Goal: Task Accomplishment & Management: Use online tool/utility

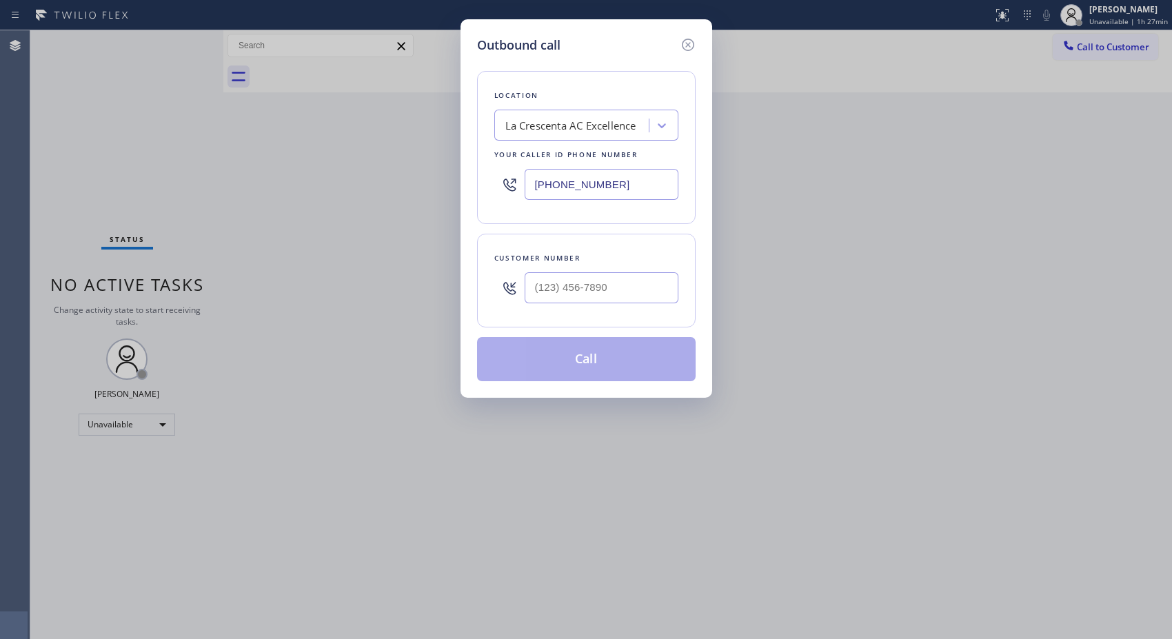
drag, startPoint x: 637, startPoint y: 185, endPoint x: 426, endPoint y: 0, distance: 280.4
click at [464, 152] on div "Outbound call Location [GEOGRAPHIC_DATA] AC Excellence Your caller id phone num…" at bounding box center [586, 208] width 252 height 378
paste input "55) 907-1049"
type input "[PHONE_NUMBER]"
click at [573, 291] on input "(___) ___-____" at bounding box center [602, 287] width 154 height 31
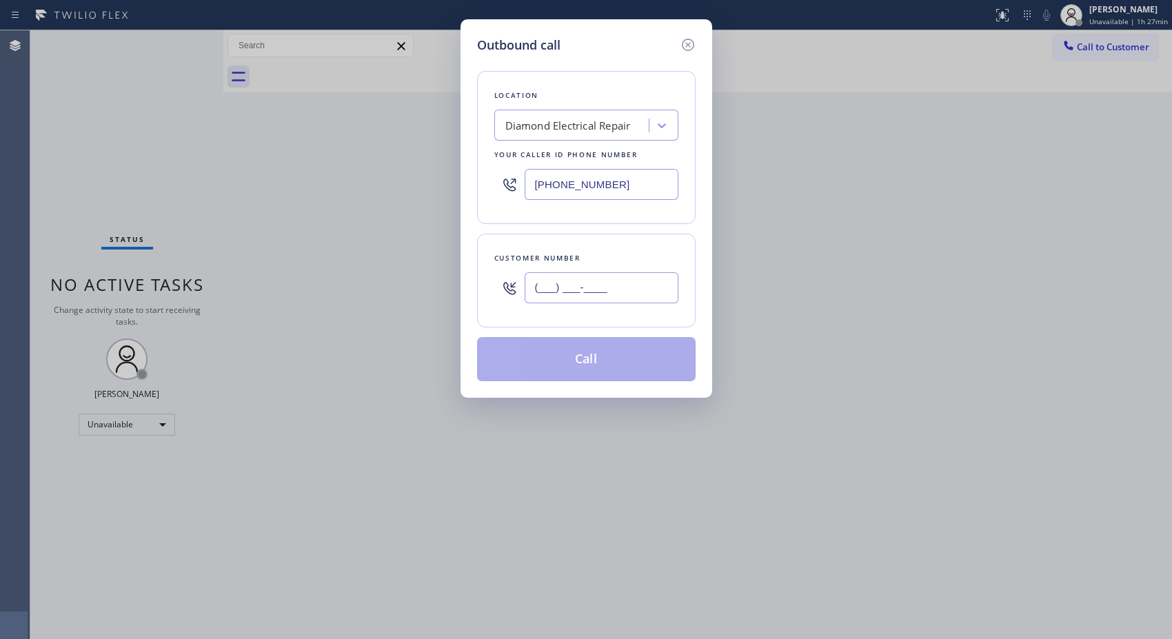
paste input "815) 200-2137"
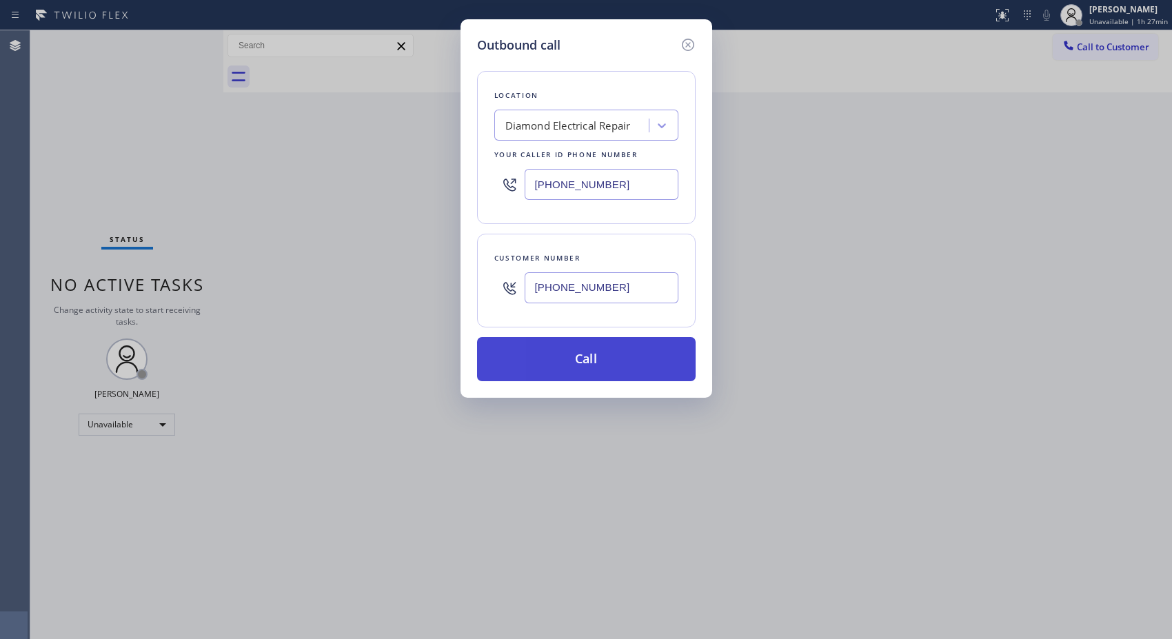
type input "[PHONE_NUMBER]"
click at [605, 368] on button "Call" at bounding box center [586, 359] width 219 height 44
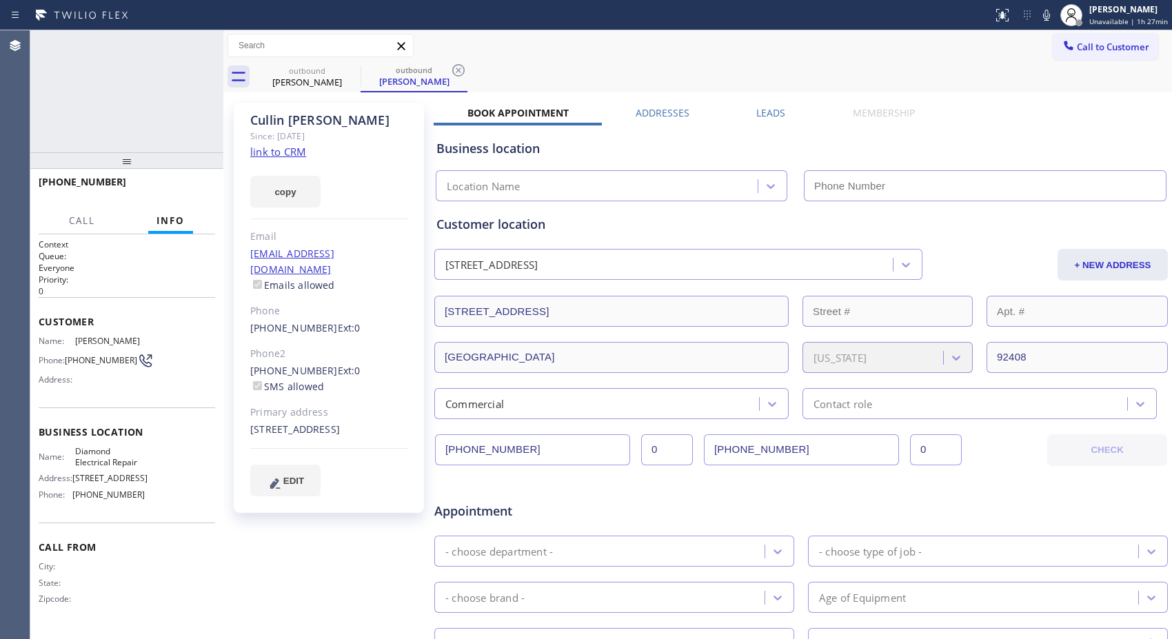
type input "[PHONE_NUMBER]"
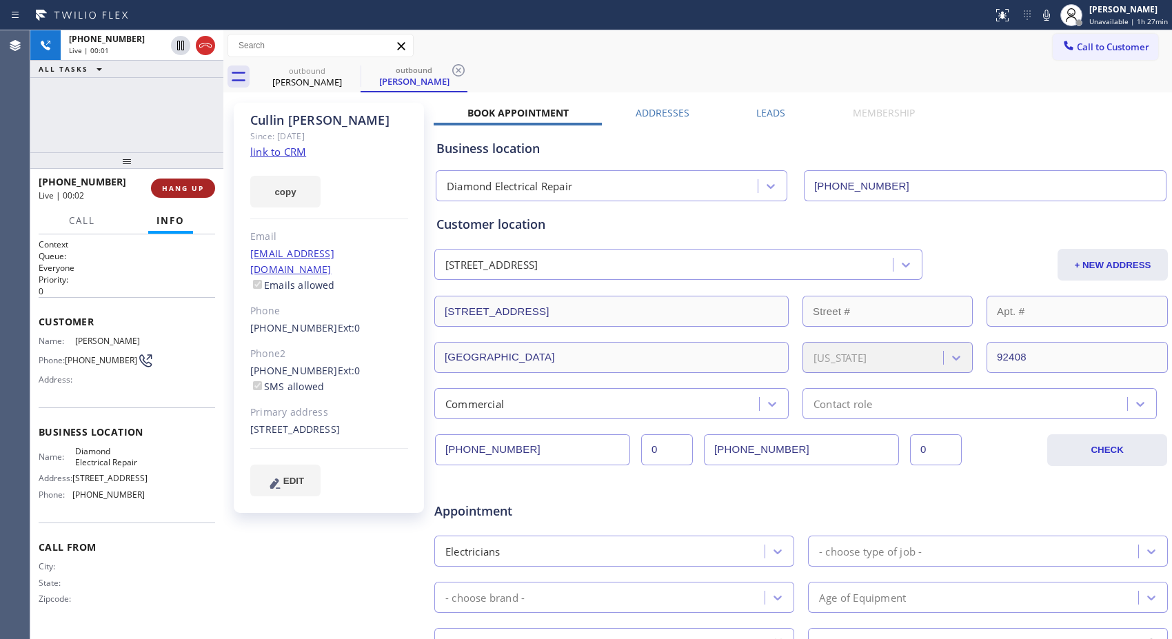
click at [177, 187] on span "HANG UP" at bounding box center [183, 188] width 42 height 10
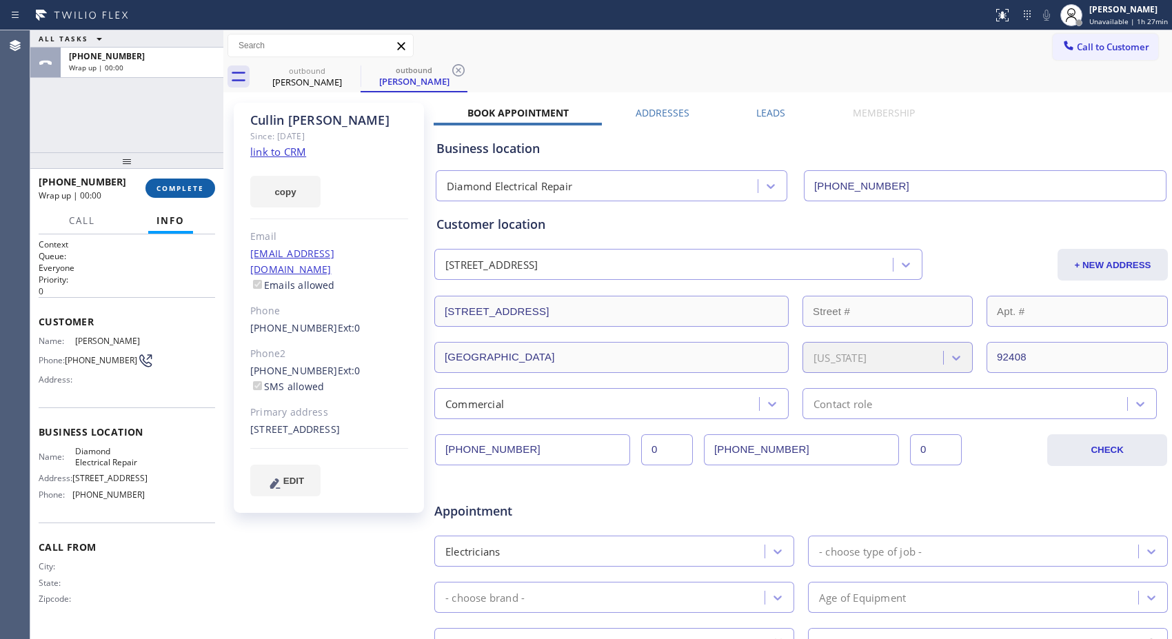
click at [177, 187] on span "COMPLETE" at bounding box center [180, 188] width 48 height 10
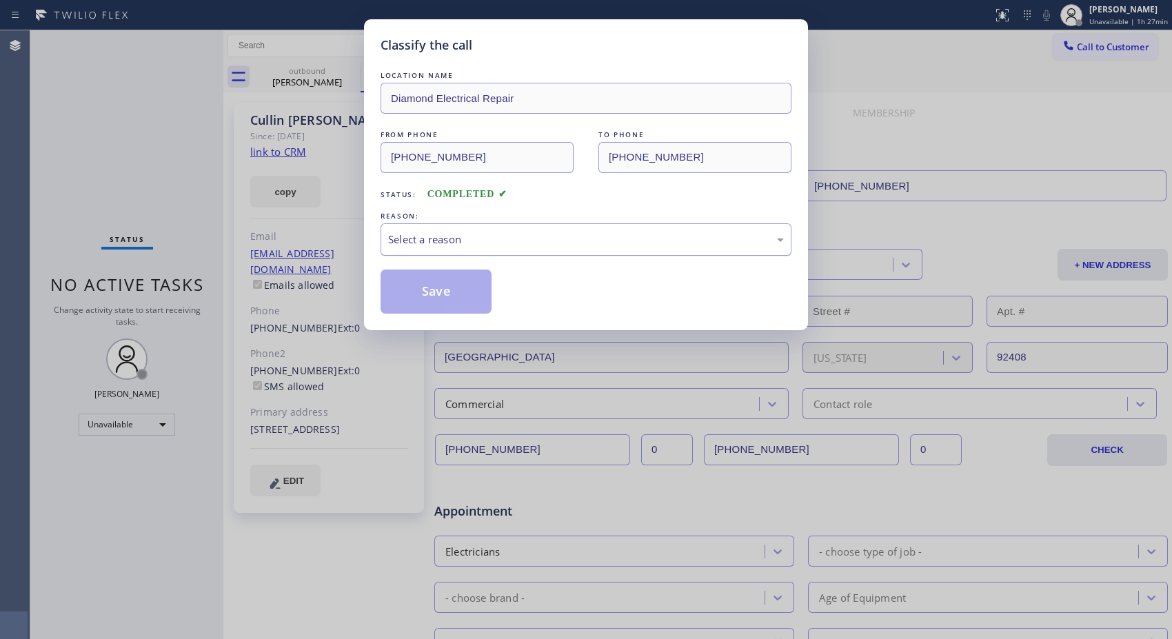
click at [727, 226] on div "Select a reason" at bounding box center [585, 239] width 411 height 32
click at [449, 305] on button "Save" at bounding box center [435, 292] width 111 height 44
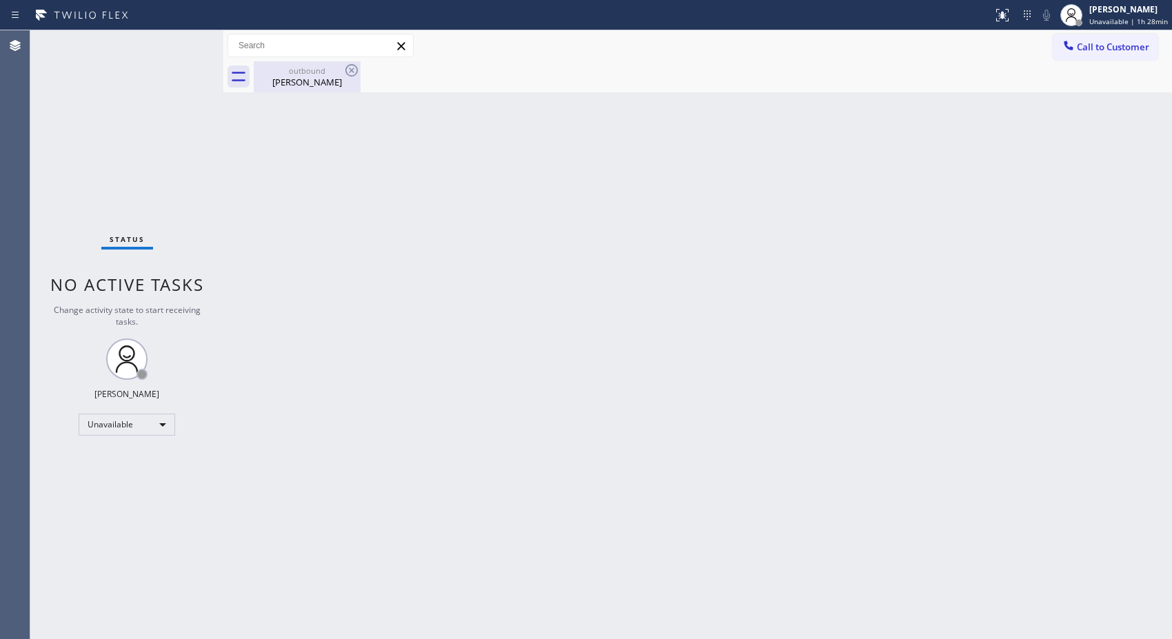
click at [334, 80] on div "[PERSON_NAME]" at bounding box center [307, 82] width 104 height 12
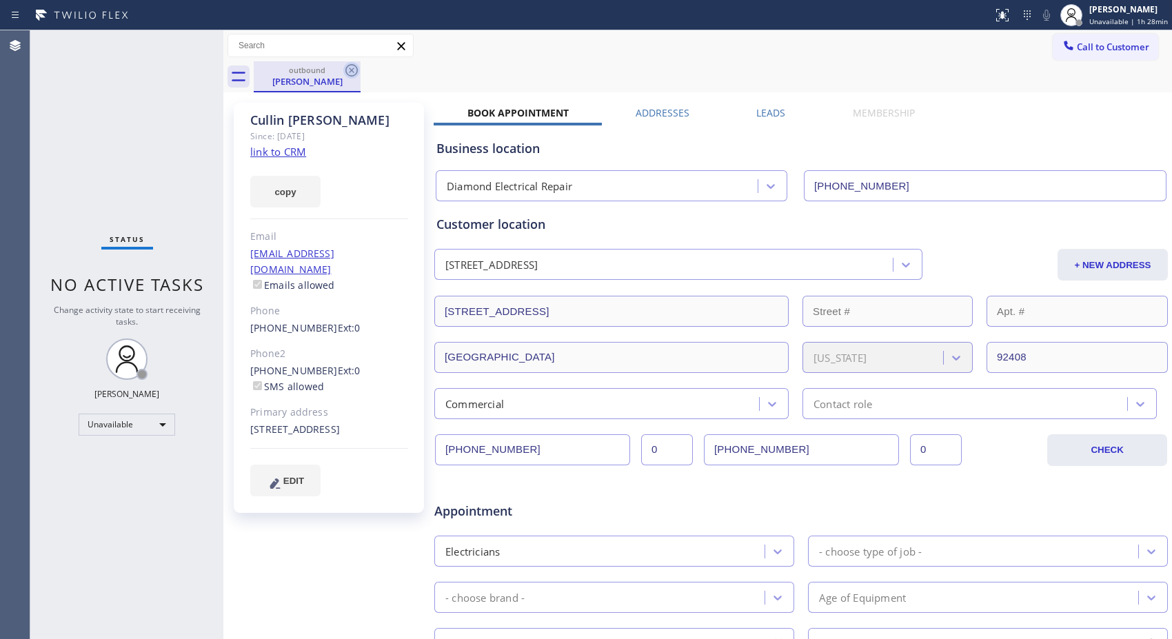
click at [345, 69] on icon at bounding box center [351, 70] width 17 height 17
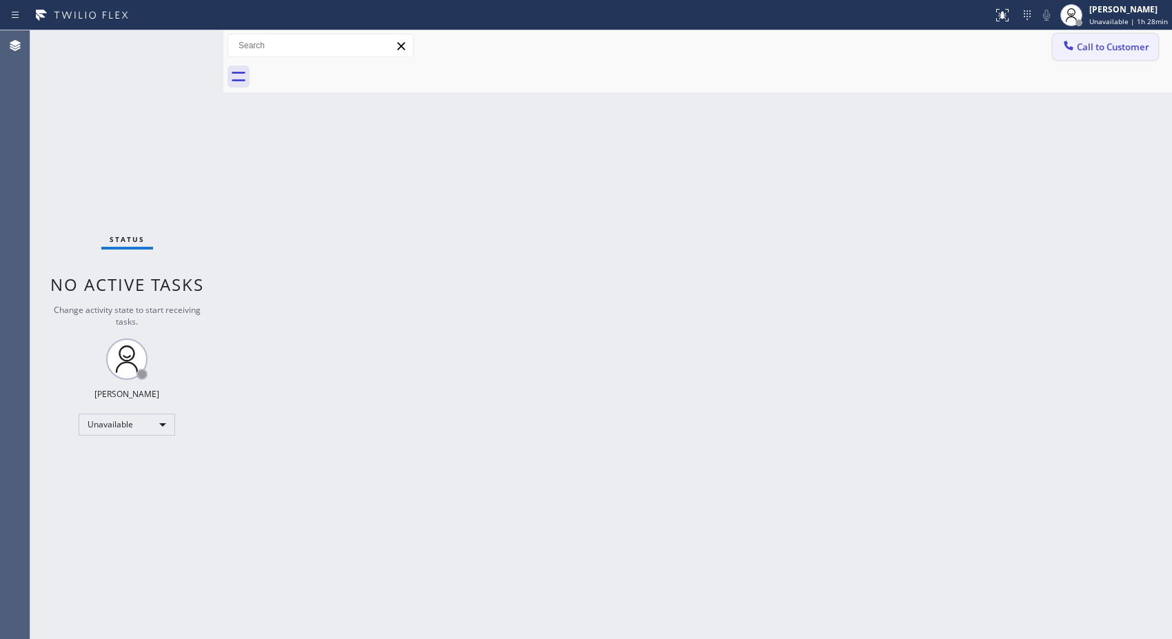
click at [1133, 58] on button "Call to Customer" at bounding box center [1105, 47] width 105 height 26
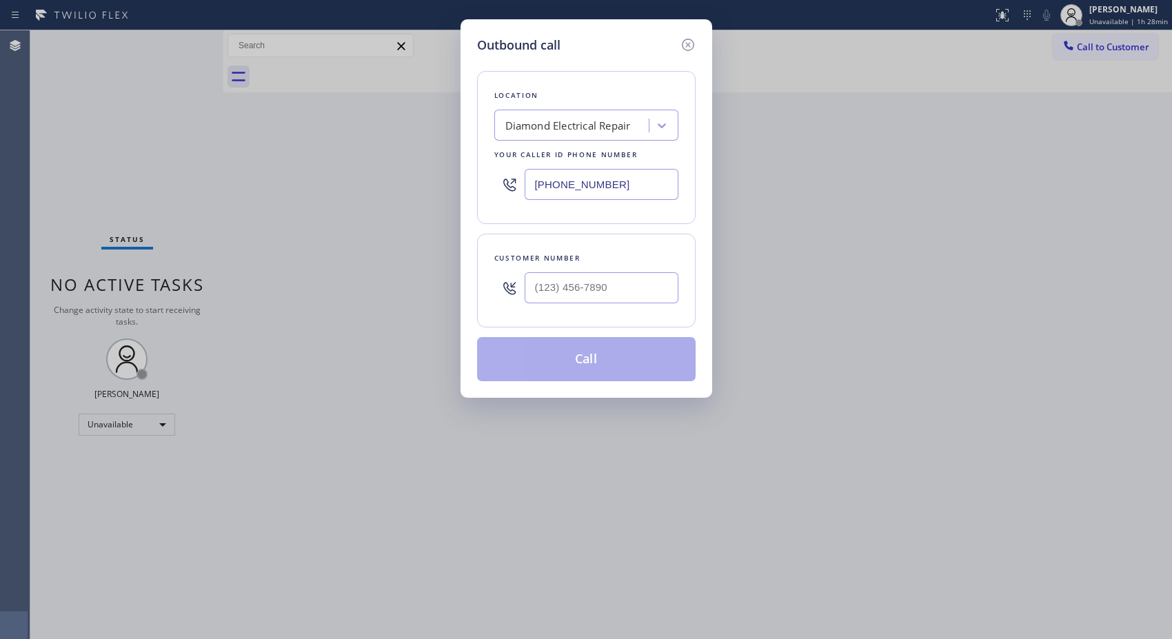
drag, startPoint x: 685, startPoint y: 265, endPoint x: 505, endPoint y: 281, distance: 180.5
click at [505, 281] on div "Customer number" at bounding box center [586, 281] width 219 height 94
click at [587, 281] on input "(___) ___-____" at bounding box center [602, 287] width 154 height 31
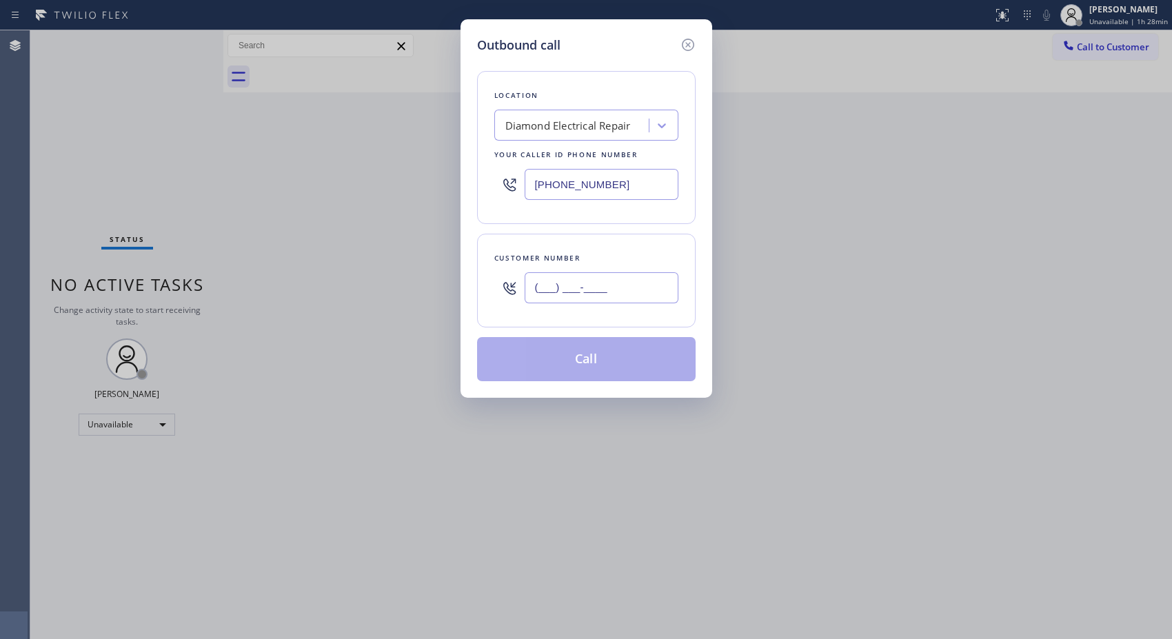
paste input "815) 200-2137"
type input "[PHONE_NUMBER]"
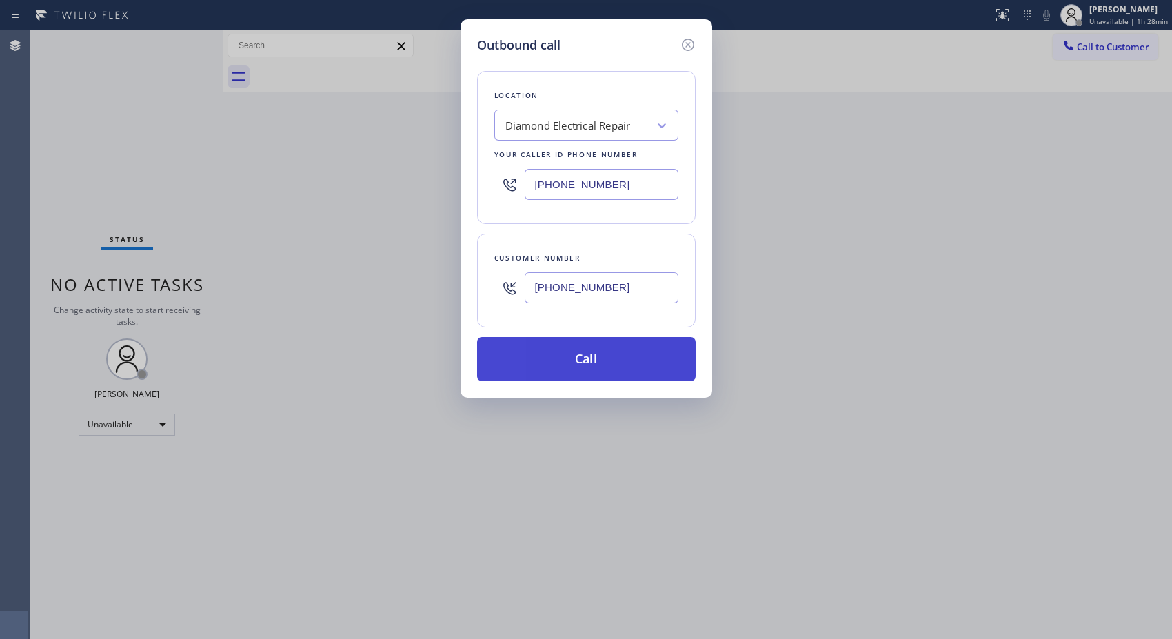
click at [618, 369] on button "Call" at bounding box center [586, 359] width 219 height 44
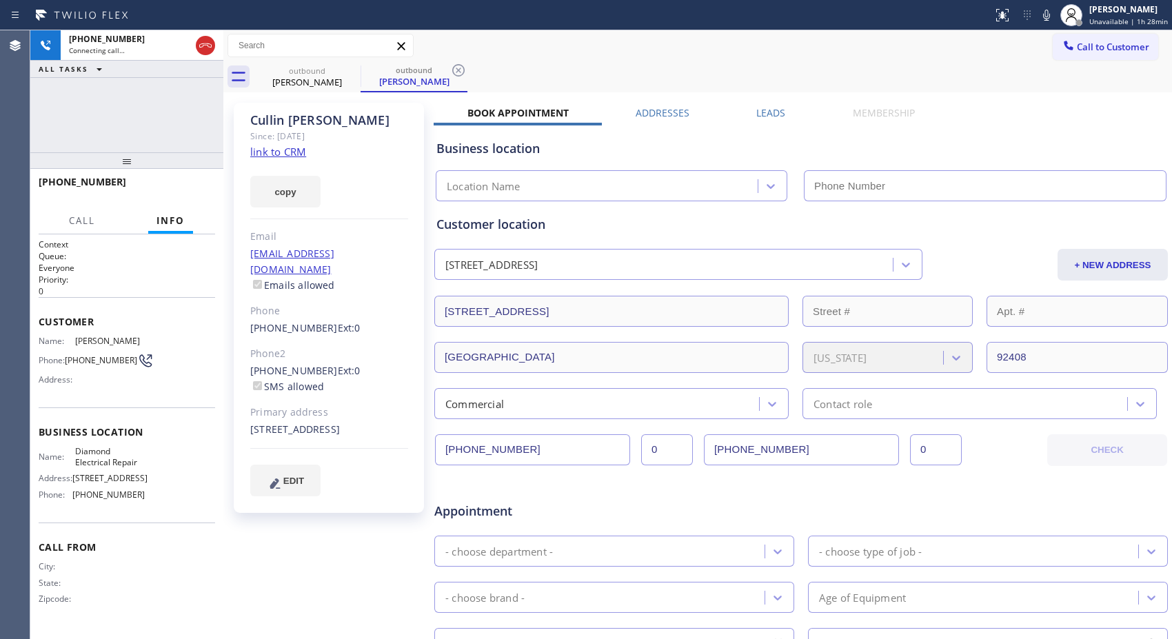
type input "[PHONE_NUMBER]"
click at [458, 70] on icon at bounding box center [458, 70] width 12 height 12
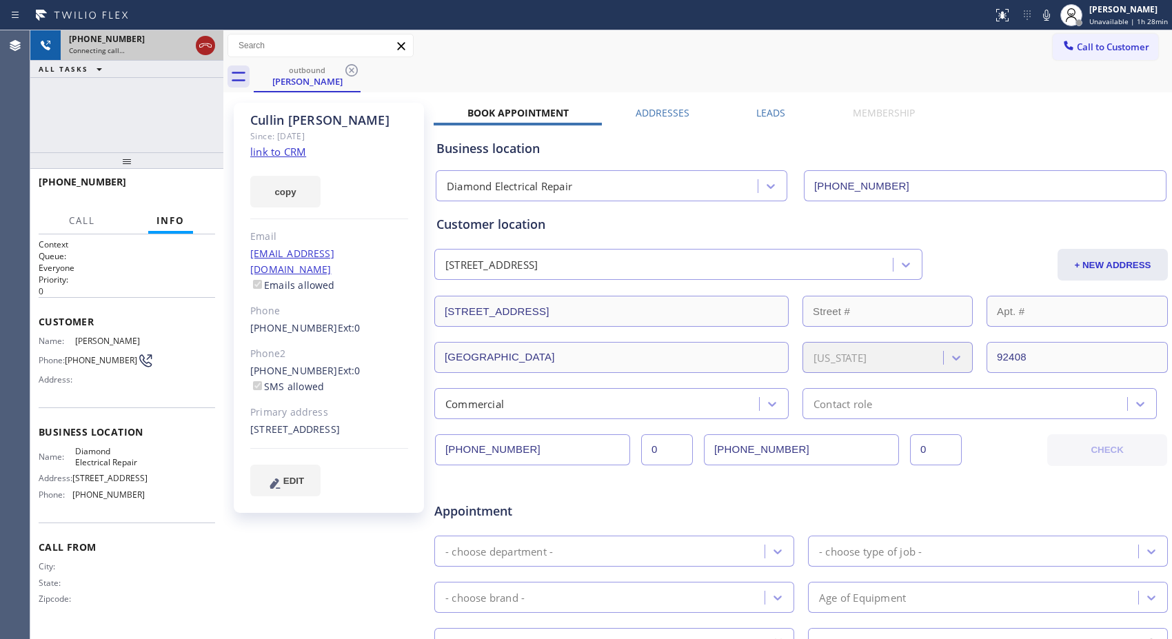
click at [208, 50] on icon at bounding box center [205, 45] width 17 height 17
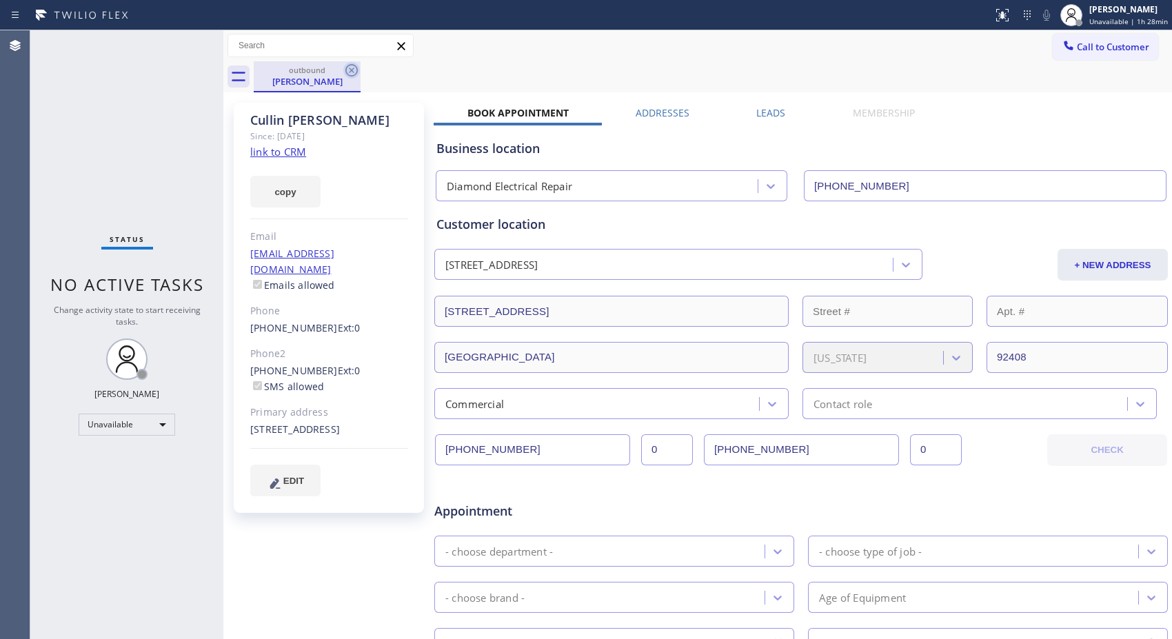
click at [350, 70] on icon at bounding box center [351, 70] width 12 height 12
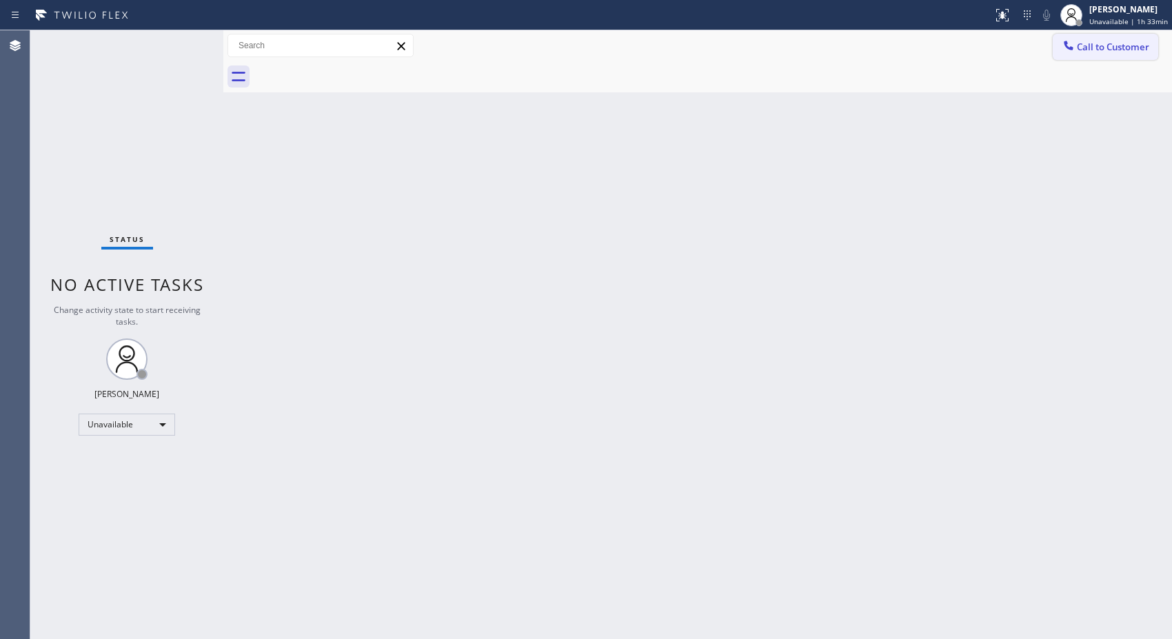
click at [1127, 49] on span "Call to Customer" at bounding box center [1113, 47] width 72 height 12
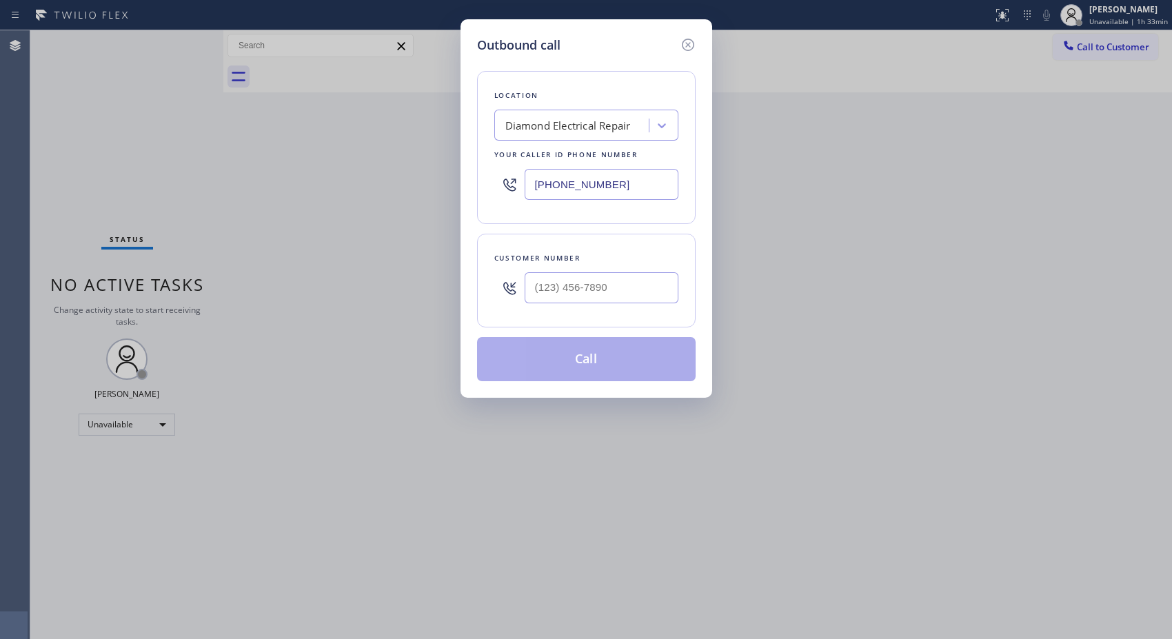
drag, startPoint x: 639, startPoint y: 190, endPoint x: 422, endPoint y: 153, distance: 220.2
click at [423, 154] on div "Outbound call Location Diamond Electrical Repair Your caller id phone number [P…" at bounding box center [586, 319] width 1172 height 639
paste input "731-4952"
type input "[PHONE_NUMBER]"
click at [636, 283] on input "(___) ___-____" at bounding box center [602, 287] width 154 height 31
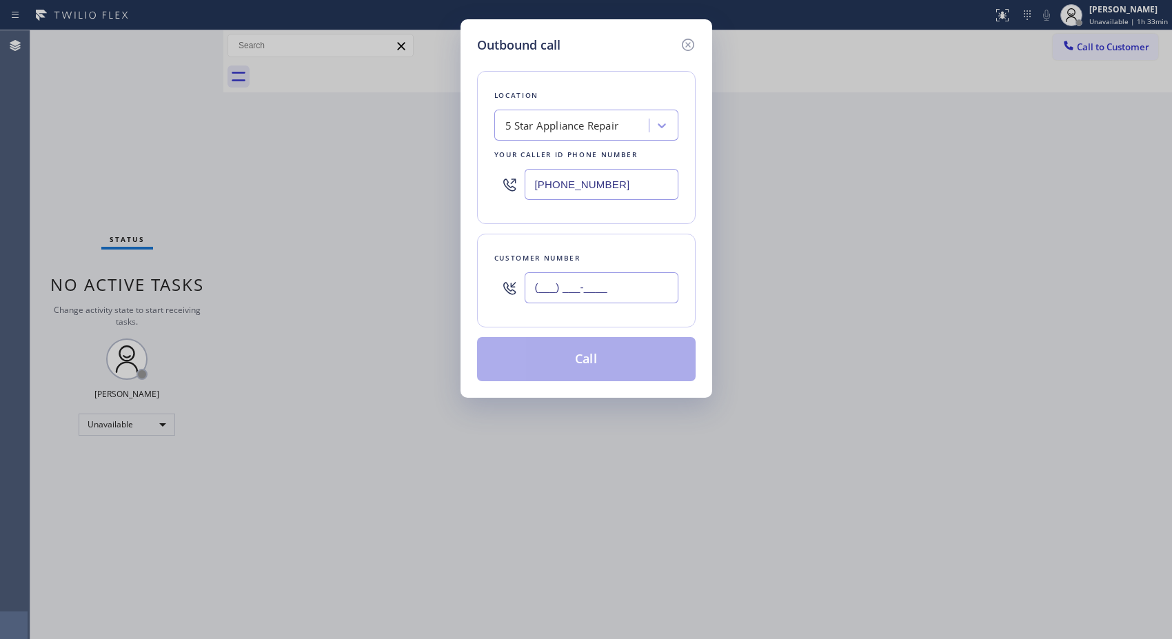
paste input "323) 376-5824"
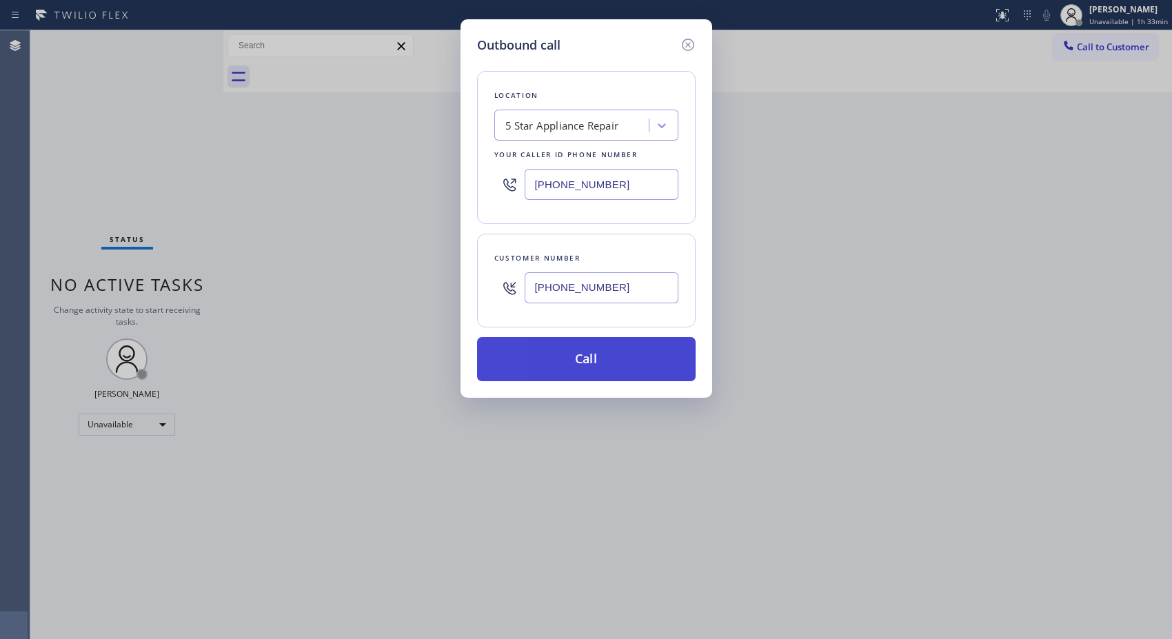
type input "[PHONE_NUMBER]"
click at [591, 369] on button "Call" at bounding box center [586, 359] width 219 height 44
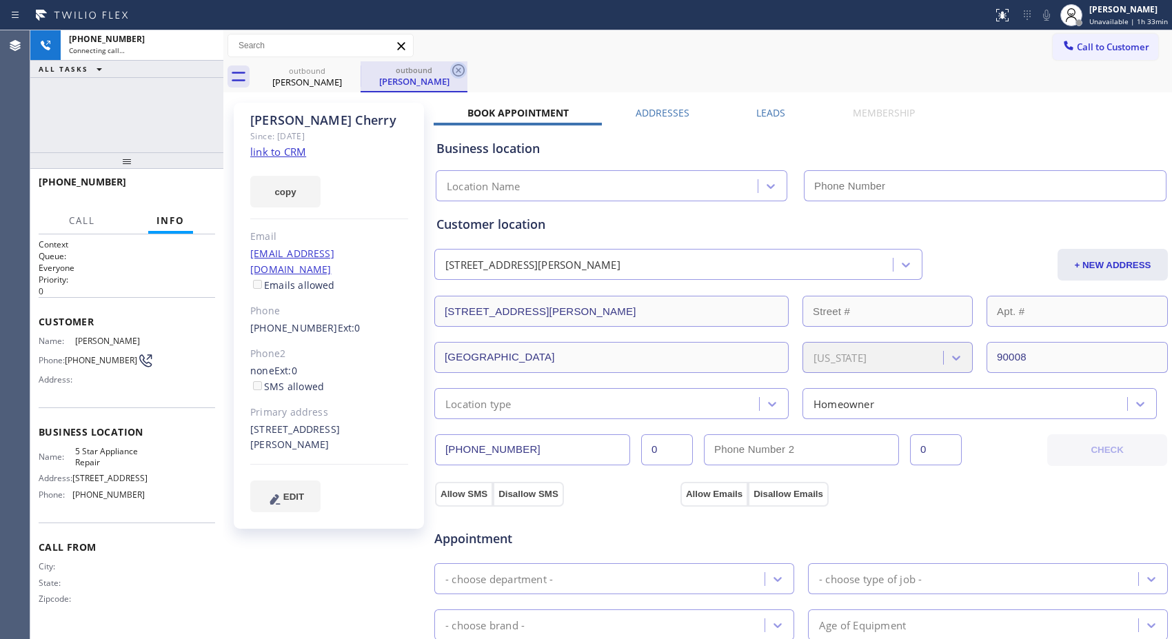
click at [452, 72] on icon at bounding box center [458, 70] width 12 height 12
type input "[PHONE_NUMBER]"
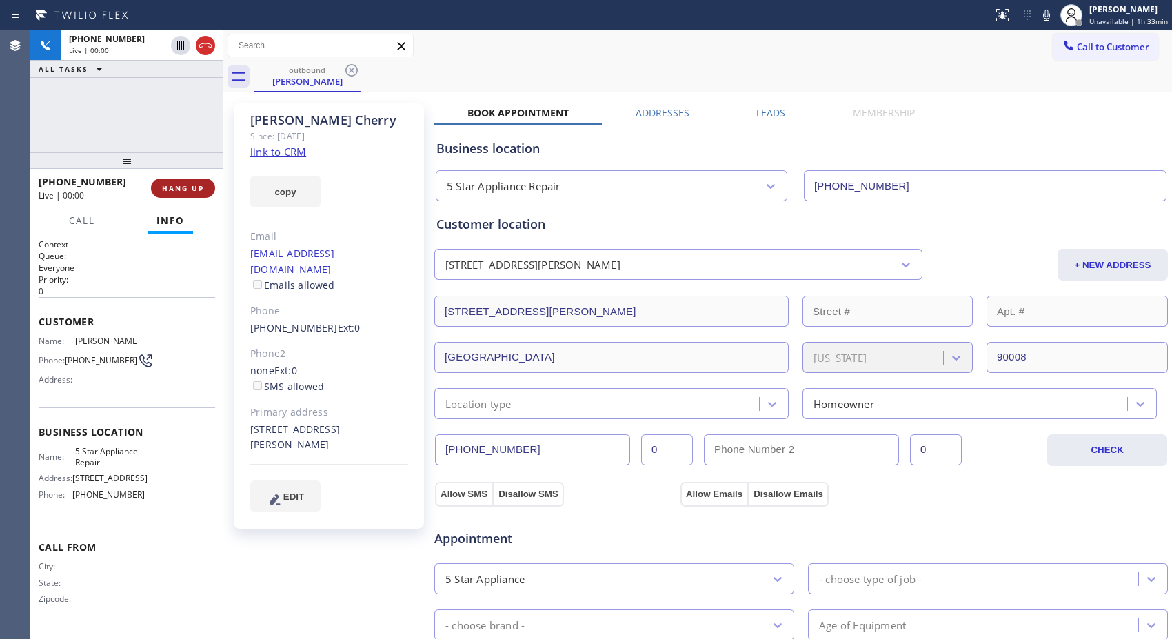
click at [196, 184] on span "HANG UP" at bounding box center [183, 188] width 42 height 10
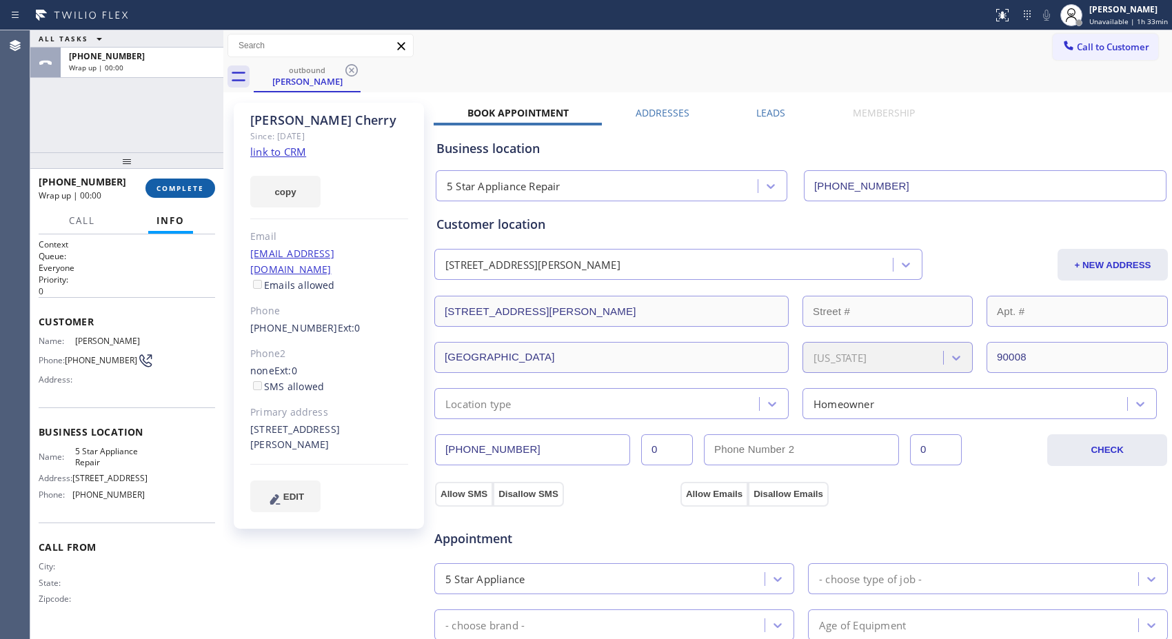
click at [194, 185] on span "COMPLETE" at bounding box center [180, 188] width 48 height 10
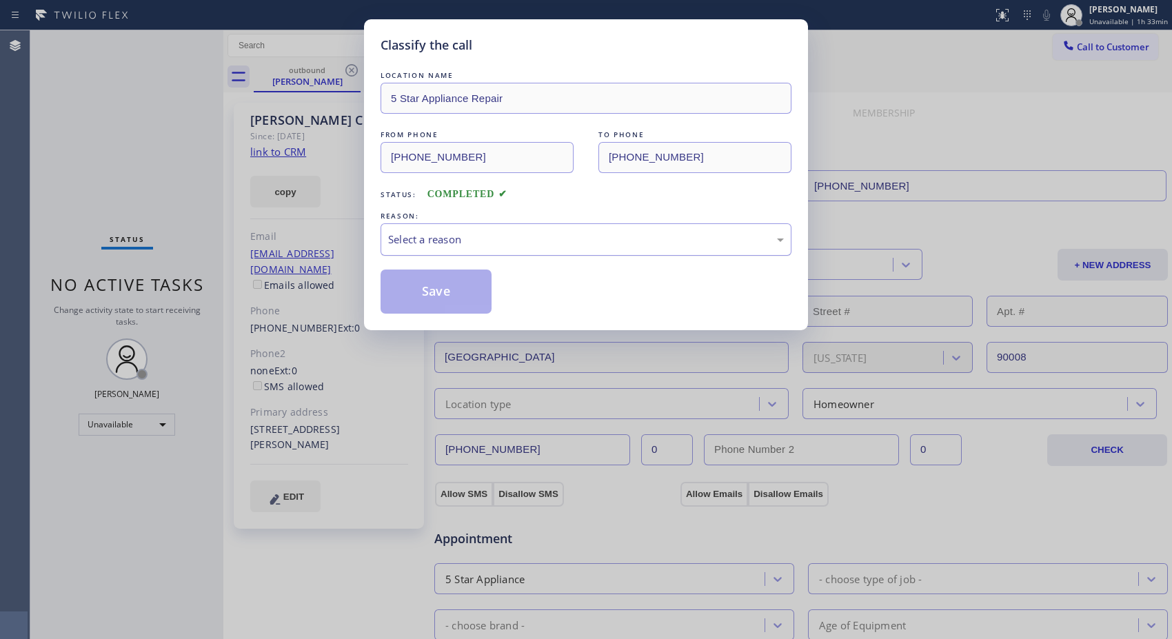
click at [483, 241] on div "Select a reason" at bounding box center [586, 240] width 396 height 16
click at [465, 293] on button "Save" at bounding box center [435, 292] width 111 height 44
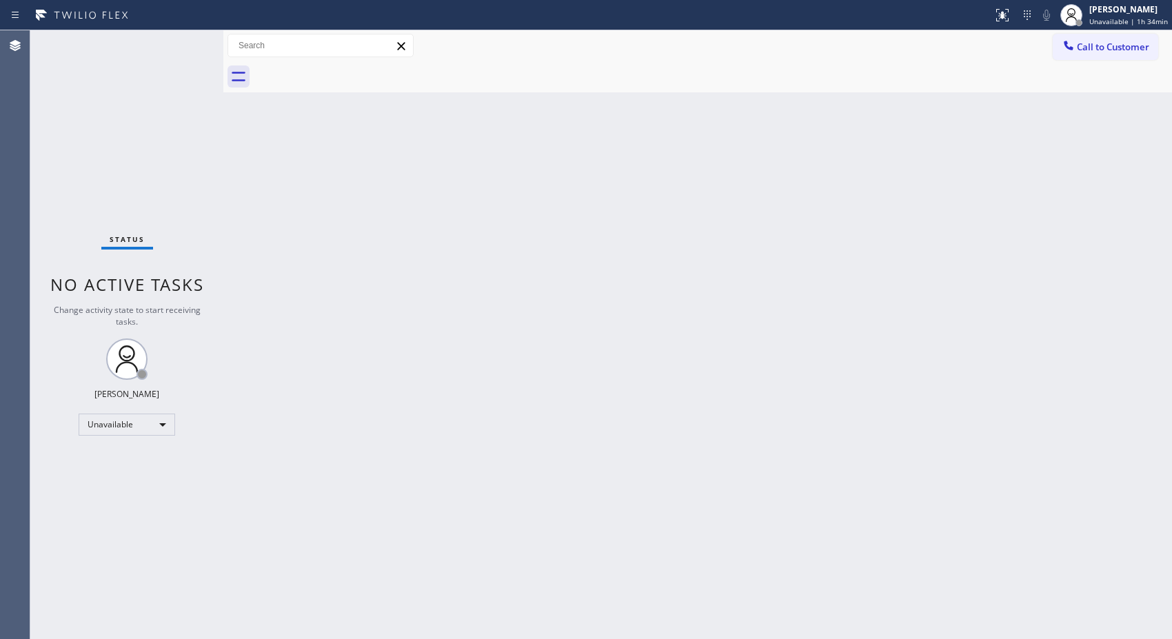
drag, startPoint x: 1105, startPoint y: 56, endPoint x: 933, endPoint y: 83, distance: 174.5
click at [1086, 56] on button "Call to Customer" at bounding box center [1105, 47] width 105 height 26
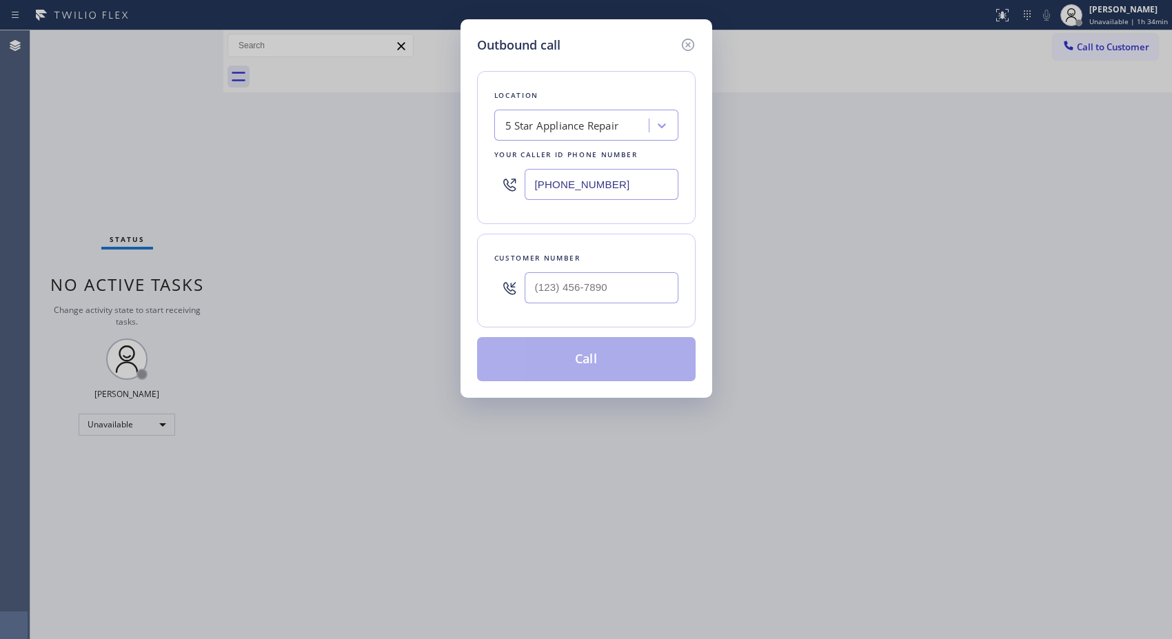
drag, startPoint x: 559, startPoint y: 168, endPoint x: 409, endPoint y: 98, distance: 165.9
click at [443, 143] on div "Outbound call Location 5 Star Appliance Repair Your caller id phone number [PHO…" at bounding box center [586, 319] width 1172 height 639
paste input "77) 800-0094"
type input "[PHONE_NUMBER]"
click at [635, 305] on div at bounding box center [602, 287] width 154 height 45
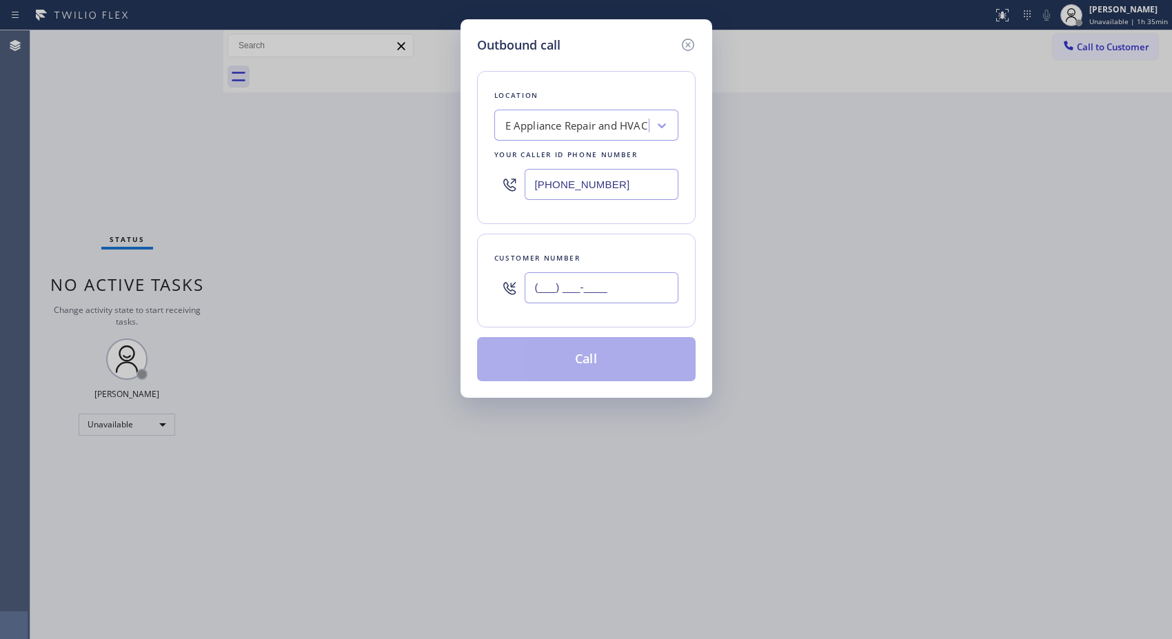
click at [627, 292] on input "(___) ___-____" at bounding box center [602, 287] width 154 height 31
paste input "909) 634-0987"
type input "[PHONE_NUMBER]"
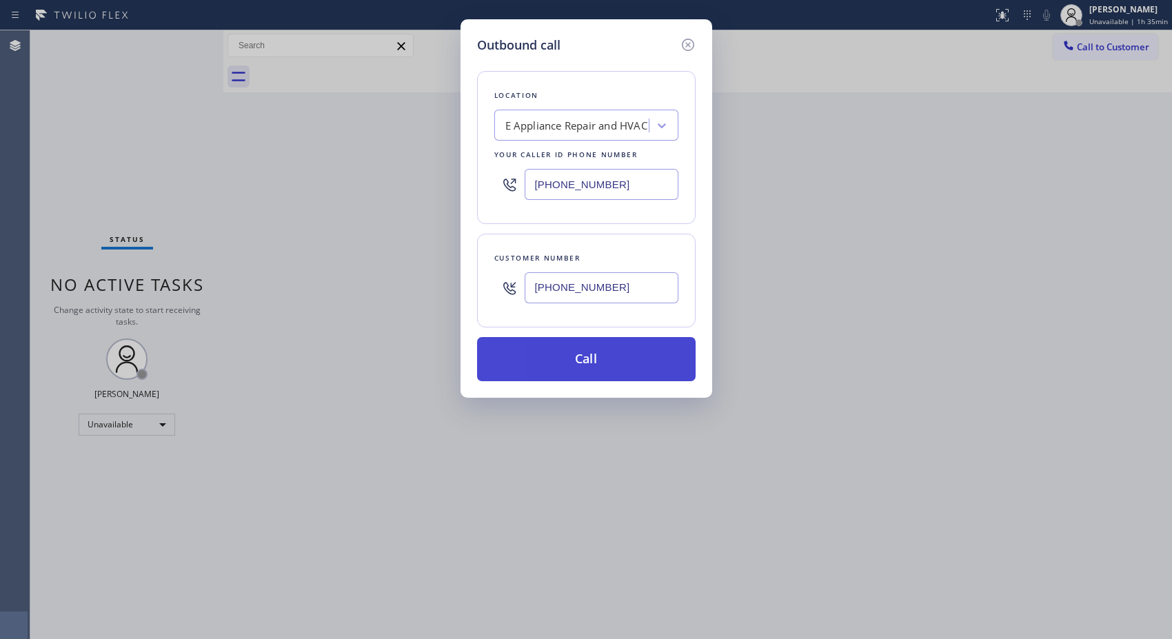
click at [630, 361] on button "Call" at bounding box center [586, 359] width 219 height 44
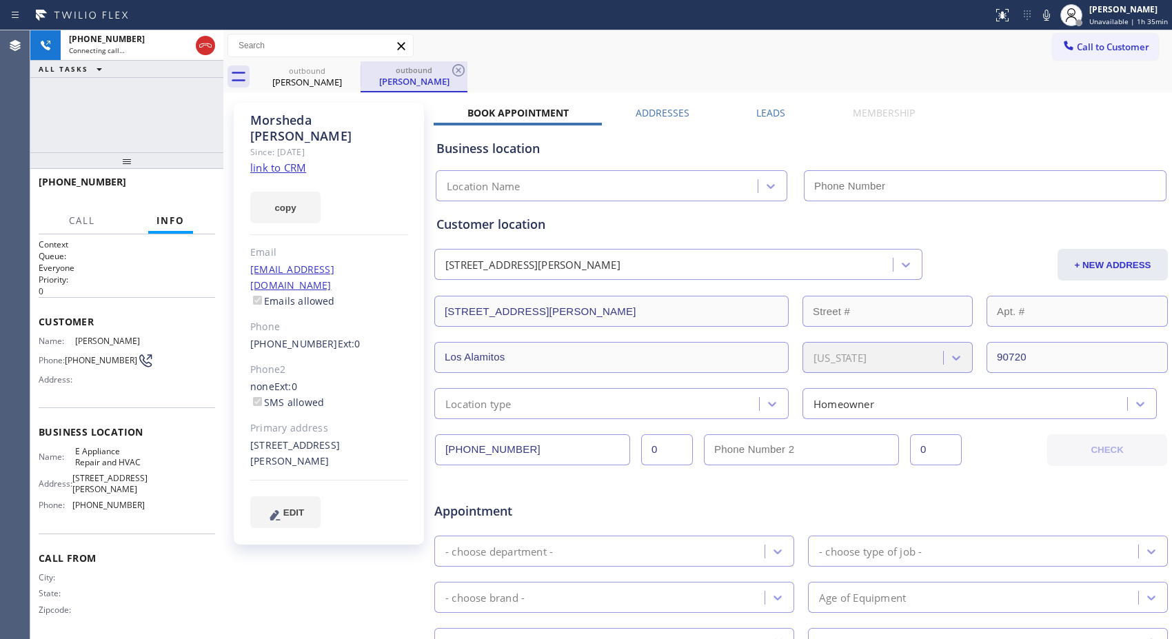
click at [448, 72] on div "outbound" at bounding box center [414, 70] width 104 height 10
type input "[PHONE_NUMBER]"
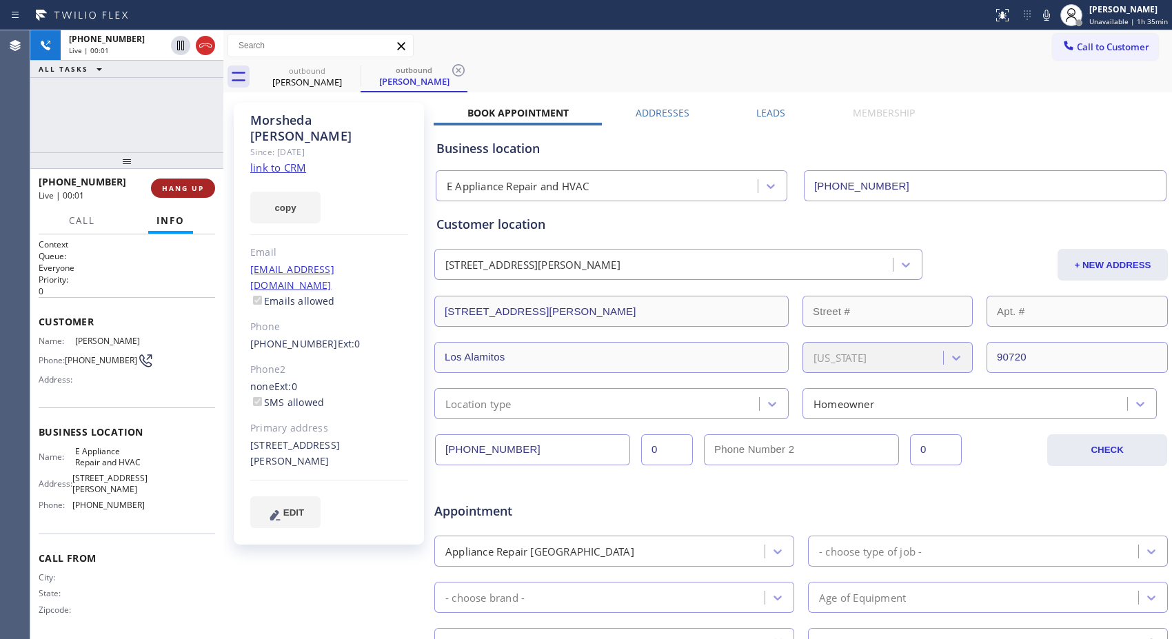
click at [188, 187] on span "HANG UP" at bounding box center [183, 188] width 42 height 10
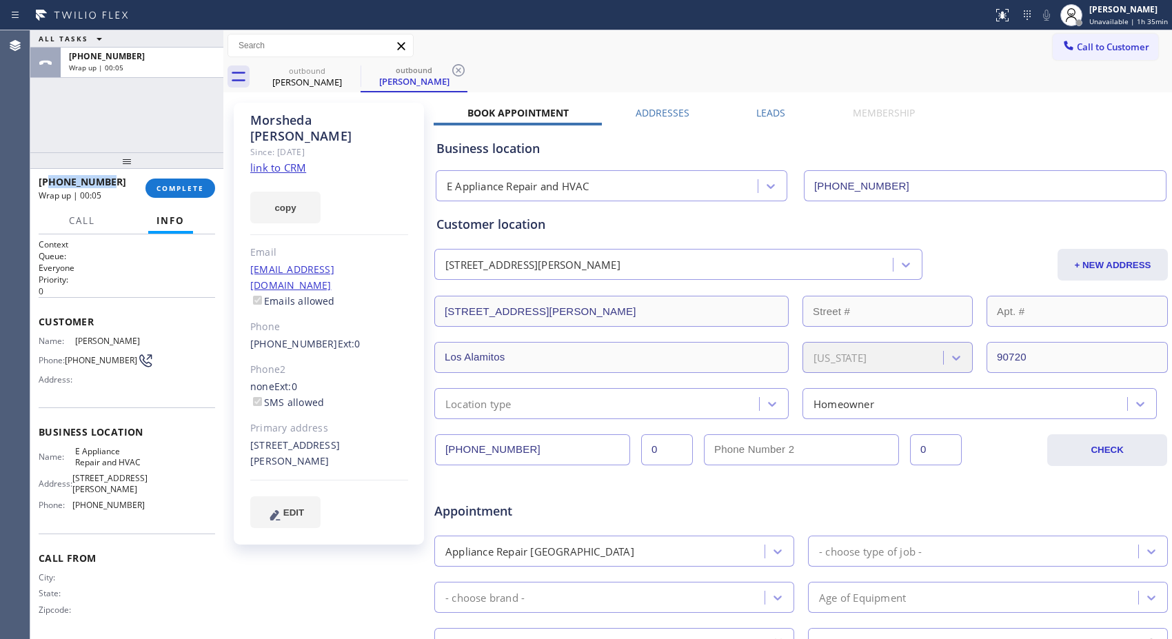
drag, startPoint x: 126, startPoint y: 179, endPoint x: 49, endPoint y: 186, distance: 77.5
click at [49, 186] on div "[PHONE_NUMBER]" at bounding box center [87, 181] width 97 height 13
copy span "9096340987"
click at [189, 194] on button "COMPLETE" at bounding box center [180, 188] width 70 height 19
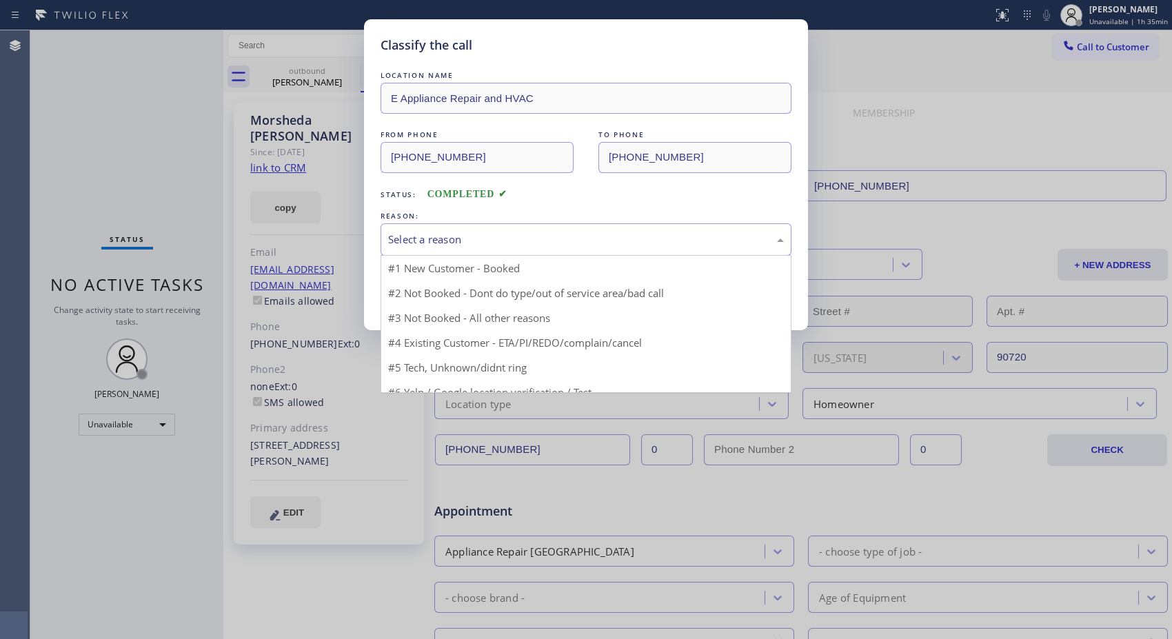
click at [576, 235] on div "Select a reason" at bounding box center [586, 240] width 396 height 16
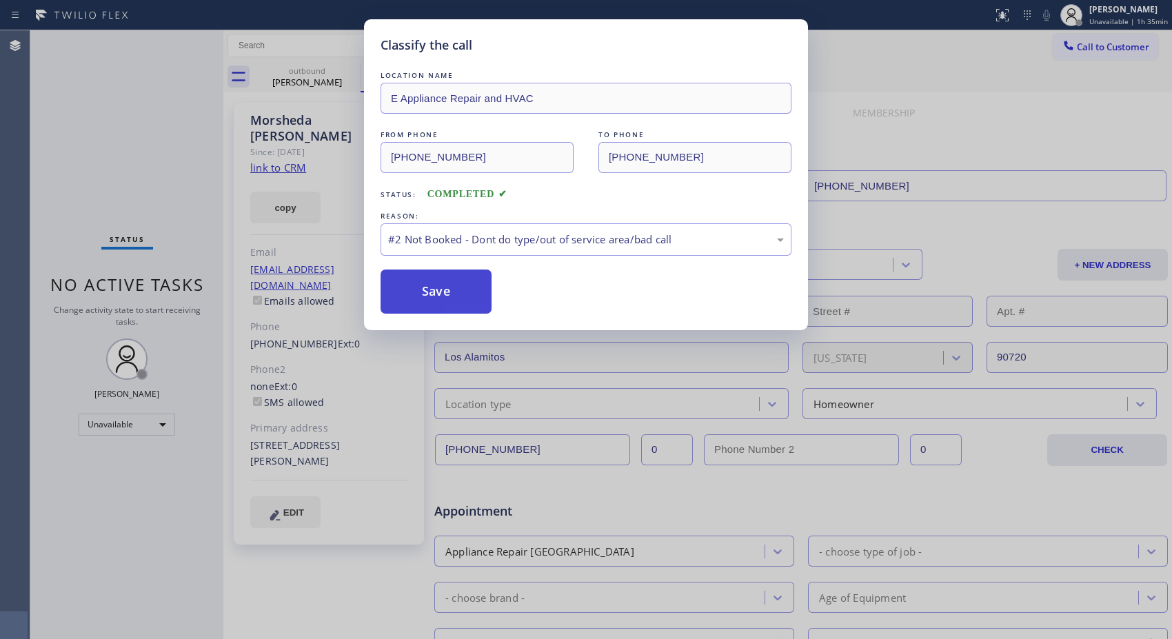
click at [476, 296] on button "Save" at bounding box center [435, 292] width 111 height 44
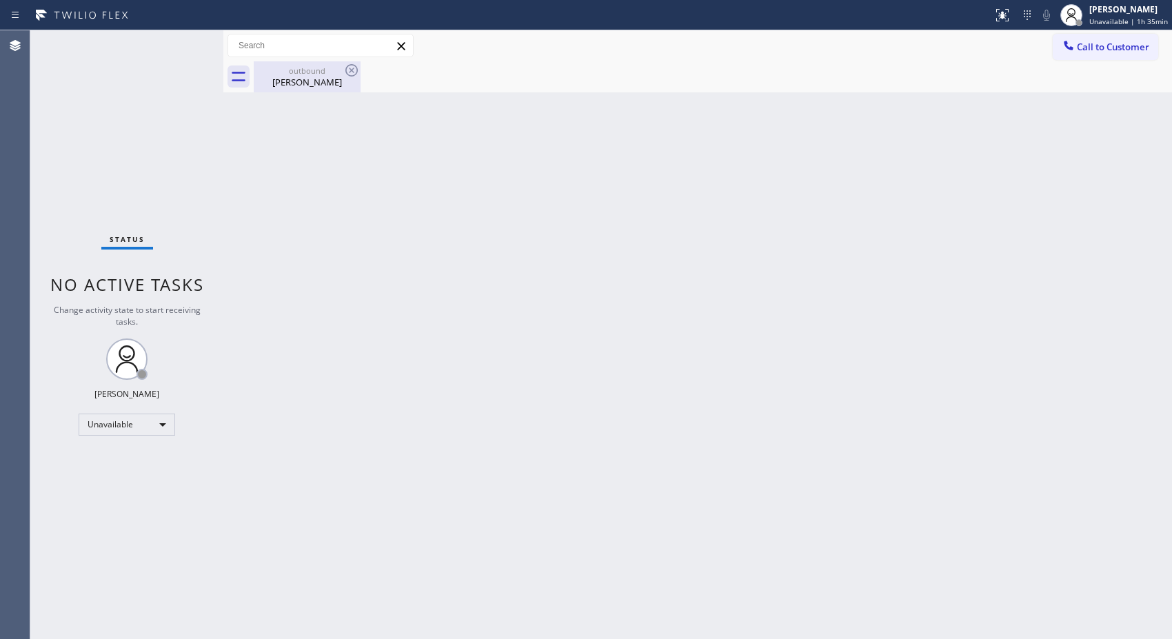
drag, startPoint x: 290, startPoint y: 86, endPoint x: 307, endPoint y: 81, distance: 17.9
click at [291, 86] on div "[PERSON_NAME]" at bounding box center [307, 82] width 104 height 12
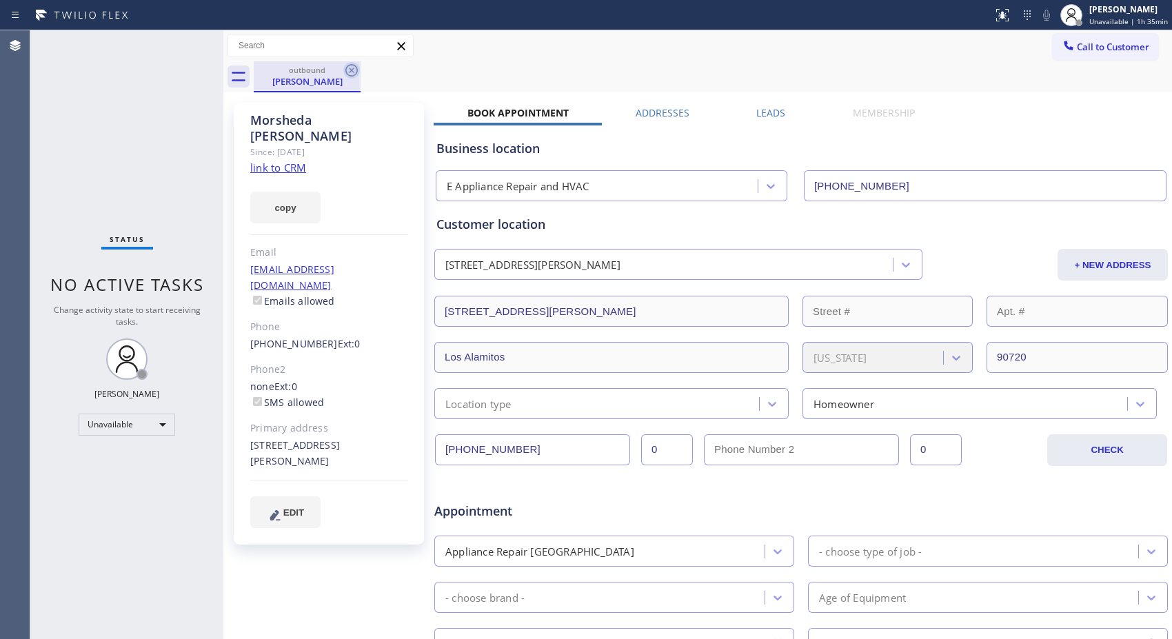
click at [347, 64] on icon at bounding box center [351, 70] width 17 height 17
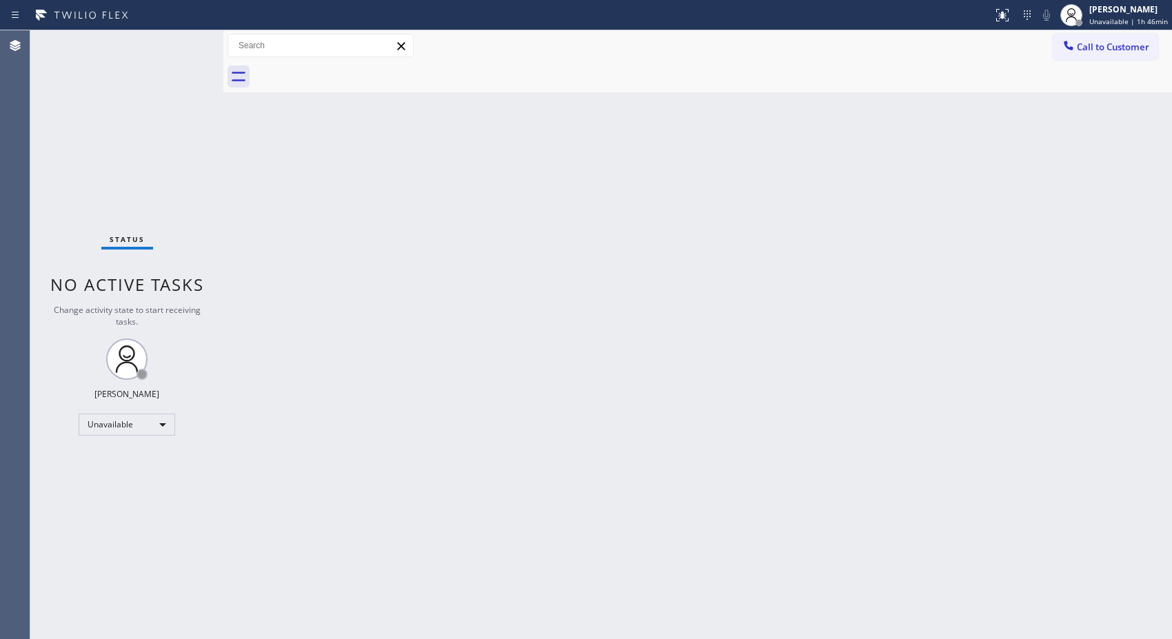
drag, startPoint x: 571, startPoint y: 203, endPoint x: 763, endPoint y: 112, distance: 212.5
click at [571, 203] on div "Back to Dashboard Change Sender ID Customers Technicians Select a contact Outbo…" at bounding box center [697, 334] width 948 height 609
click at [1115, 18] on span "Unavailable | 1h 46min" at bounding box center [1128, 22] width 79 height 10
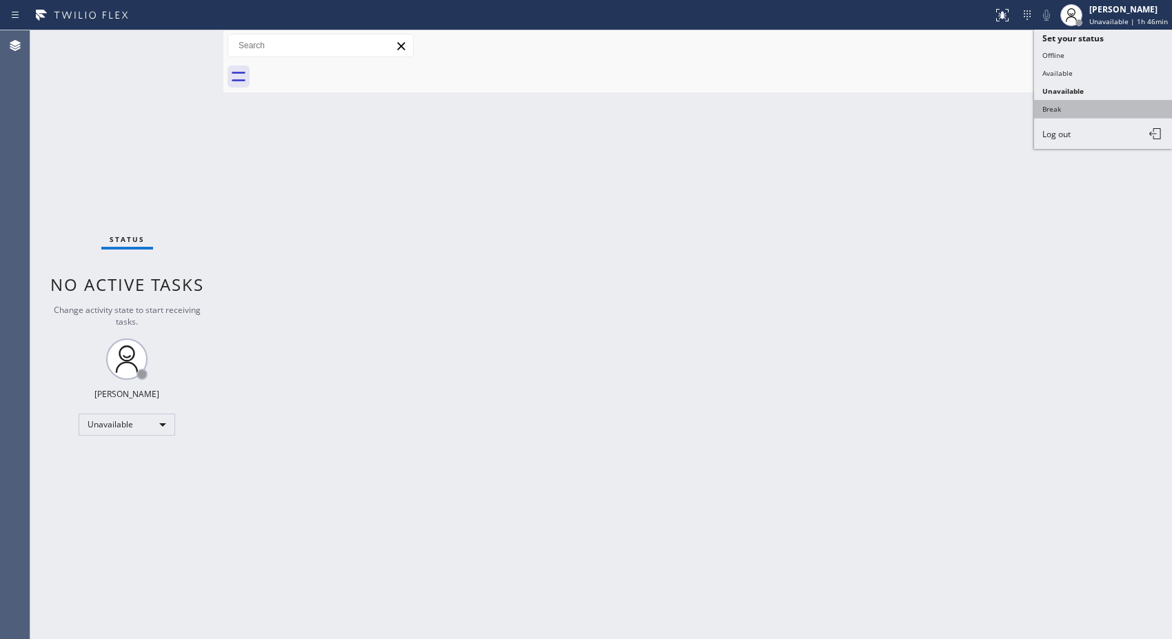
click at [1062, 116] on ul "Set your status Offline Available Unavailable Break Log out" at bounding box center [1103, 89] width 138 height 119
click at [1062, 114] on button "Break" at bounding box center [1103, 109] width 138 height 18
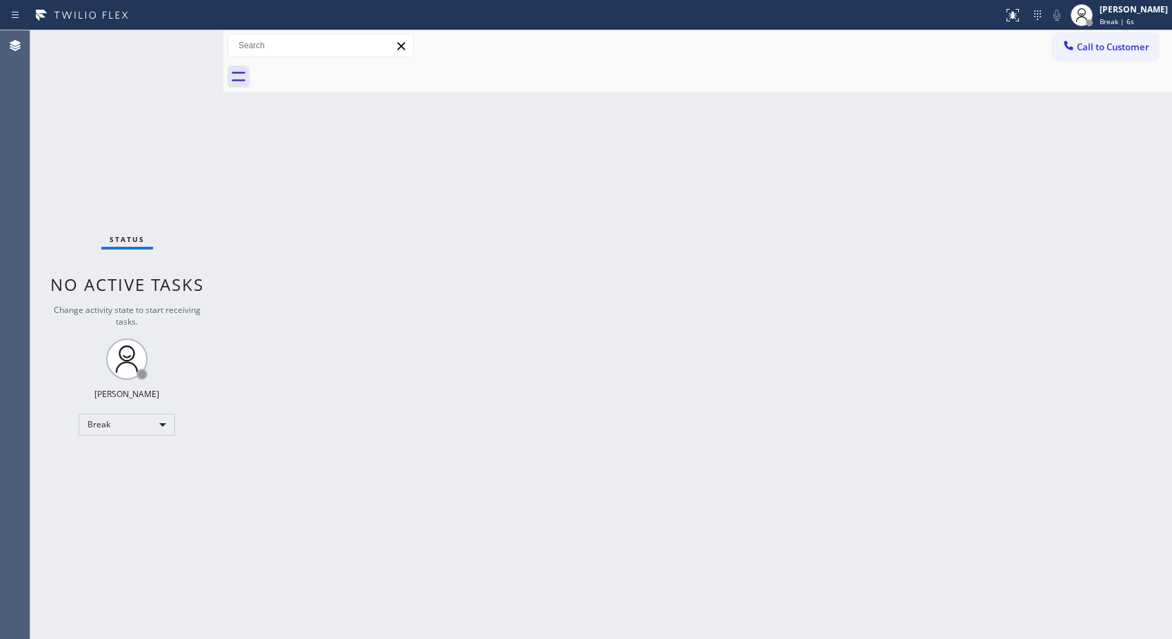
click at [908, 287] on div "Back to Dashboard Change Sender ID Customers Technicians Select a contact Outbo…" at bounding box center [697, 334] width 948 height 609
